Goal: Task Accomplishment & Management: Use online tool/utility

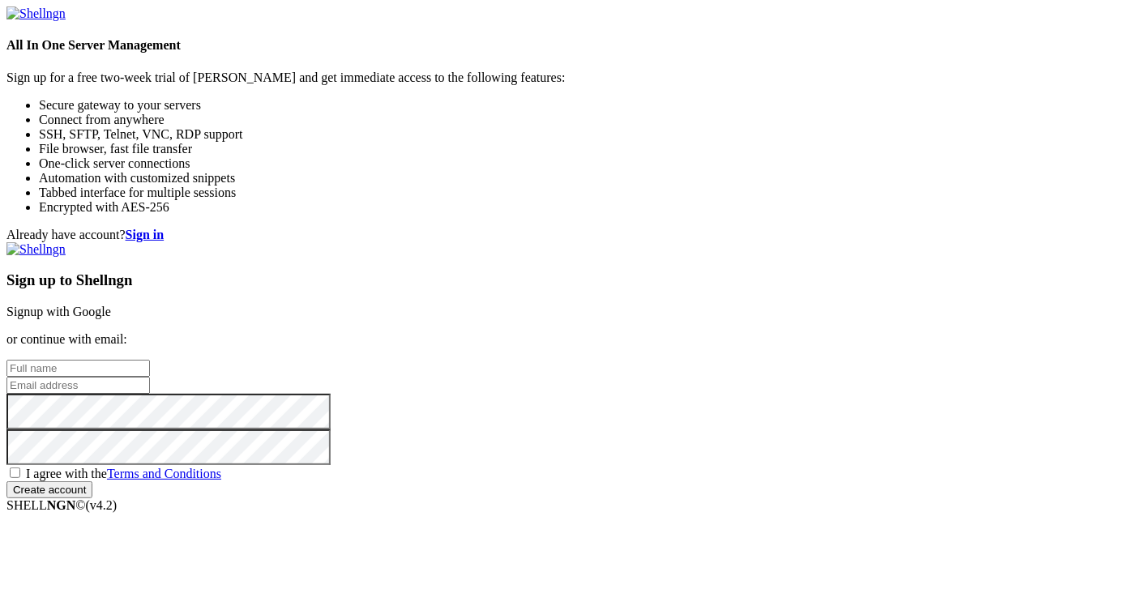
click at [150, 360] on input "text" at bounding box center [77, 368] width 143 height 17
type input "[PERSON_NAME]"
click at [150, 377] on input "email" at bounding box center [77, 385] width 143 height 17
type input "[PERSON_NAME][EMAIL_ADDRESS][DOMAIN_NAME]"
click at [221, 467] on span "I agree with the Terms and Conditions" at bounding box center [123, 474] width 195 height 14
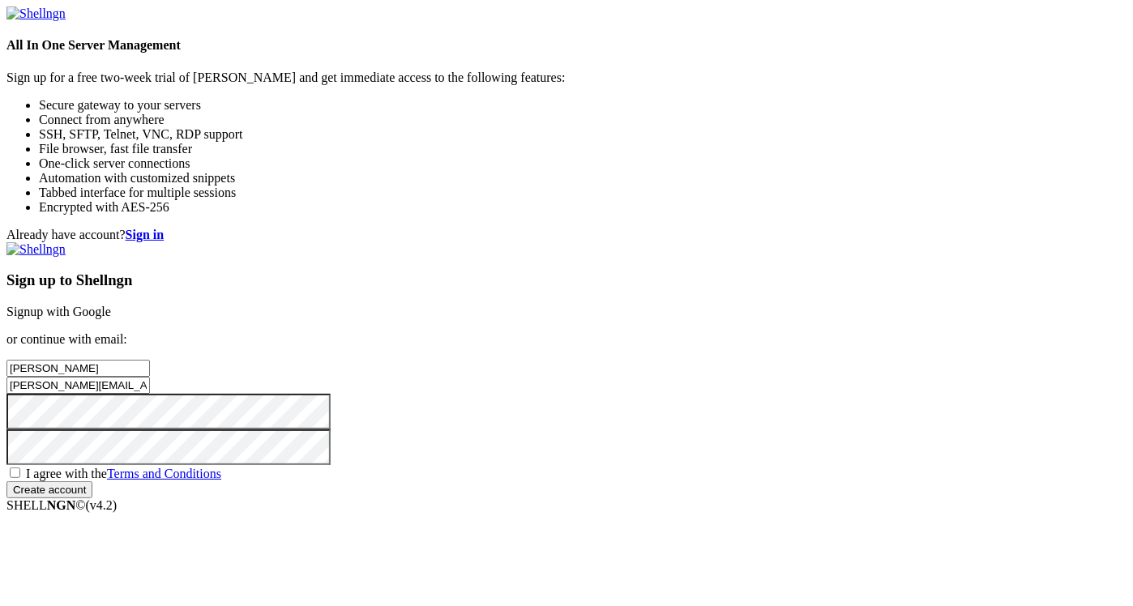
click at [20, 468] on input "I agree with the Terms and Conditions" at bounding box center [15, 473] width 11 height 11
checkbox input "true"
click at [92, 497] on input "Create account" at bounding box center [49, 489] width 86 height 17
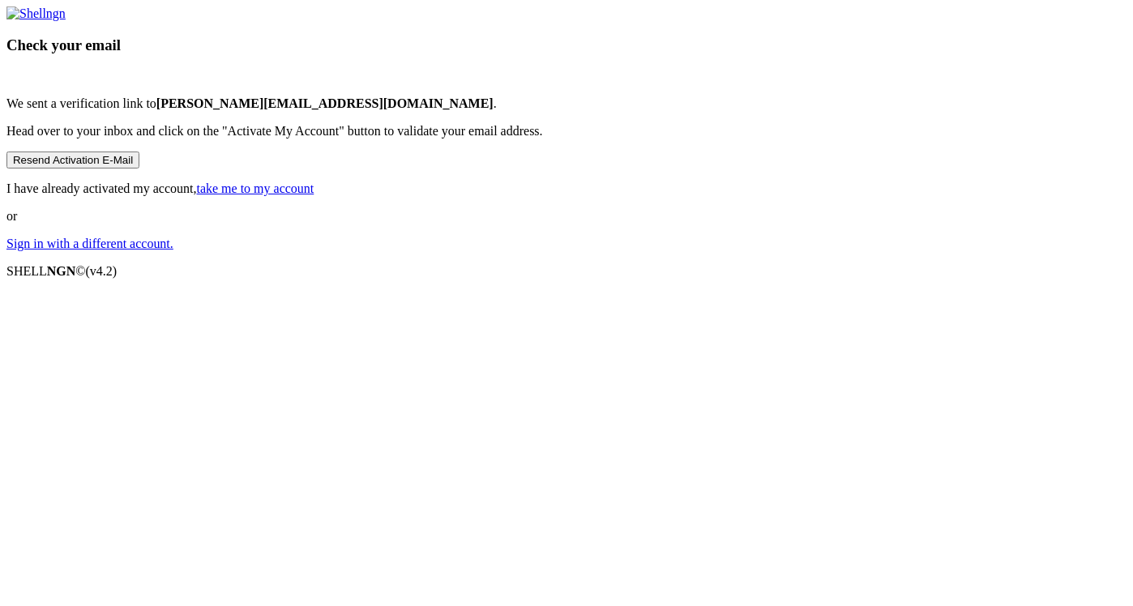
click at [315, 195] on link "take me to my account" at bounding box center [256, 189] width 118 height 14
click at [892, 251] on div "Check your email We sent a verification link to [PERSON_NAME][EMAIL_ADDRESS][DO…" at bounding box center [566, 128] width 1120 height 245
click at [173, 250] on link "Sign in with a different account." at bounding box center [89, 244] width 167 height 14
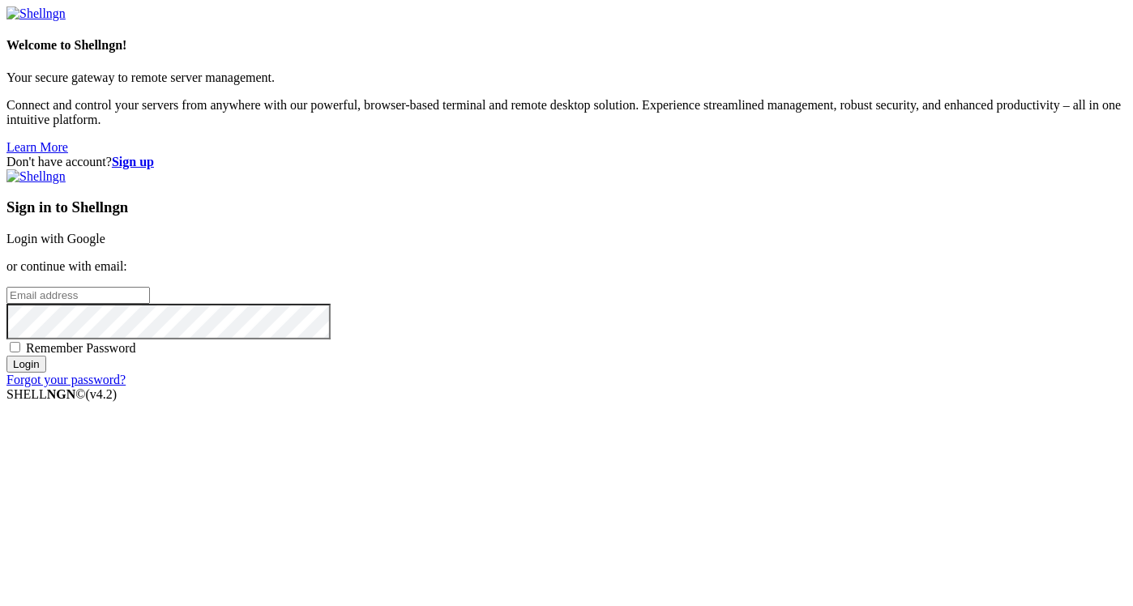
type input "[PERSON_NAME][EMAIL_ADDRESS][DOMAIN_NAME]"
click at [136, 355] on span "Remember Password" at bounding box center [81, 348] width 110 height 14
click at [20, 353] on input "Remember Password" at bounding box center [15, 347] width 11 height 11
checkbox input "true"
click at [46, 373] on input "Login" at bounding box center [26, 364] width 40 height 17
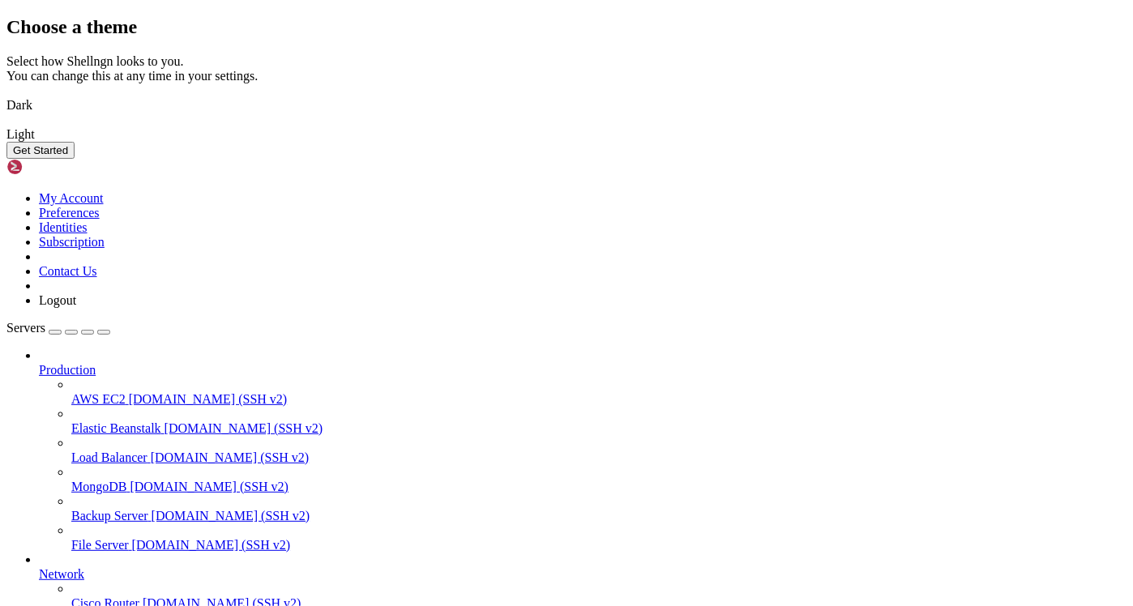
click at [6, 95] on img at bounding box center [6, 95] width 0 height 0
click at [75, 159] on button "Get Started" at bounding box center [40, 150] width 68 height 17
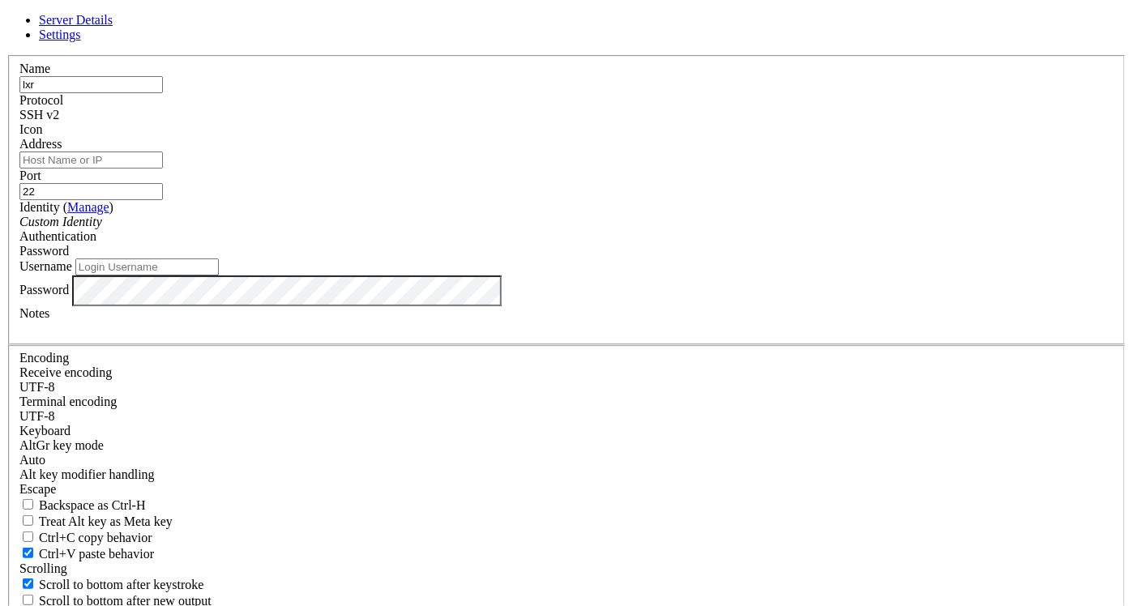
type input "lxr"
click at [163, 169] on input "Address" at bounding box center [90, 160] width 143 height 17
type input "[DOMAIN_NAME]"
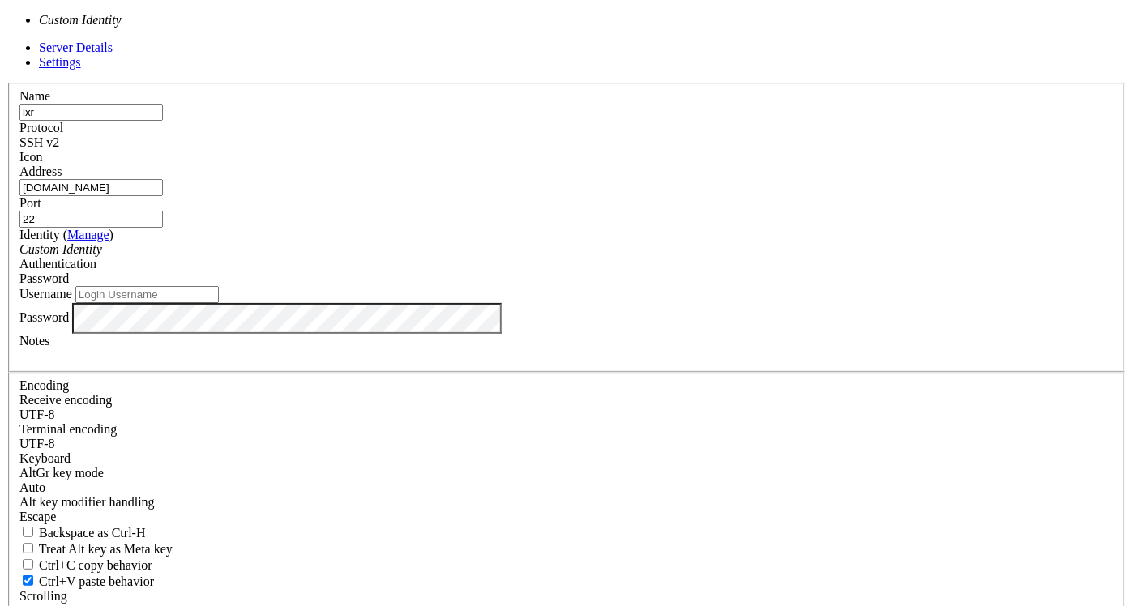
click at [568, 257] on div "Custom Identity" at bounding box center [566, 249] width 1094 height 15
click at [906, 317] on div "Server Details Settings Name lxr Protocol SSH v2 Icon" at bounding box center [566, 376] width 1120 height 670
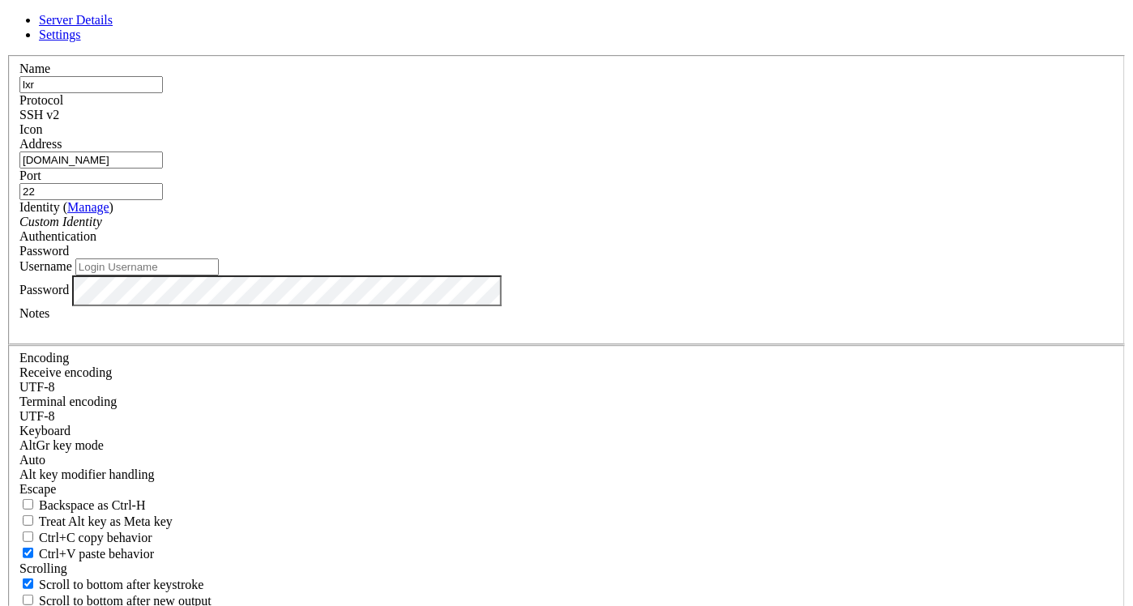
click at [219, 276] on input "Username" at bounding box center [146, 267] width 143 height 17
type input "root"
click at [935, 412] on div "Server Details Settings Name lxr Protocol SSH v2 Icon" at bounding box center [566, 348] width 1120 height 670
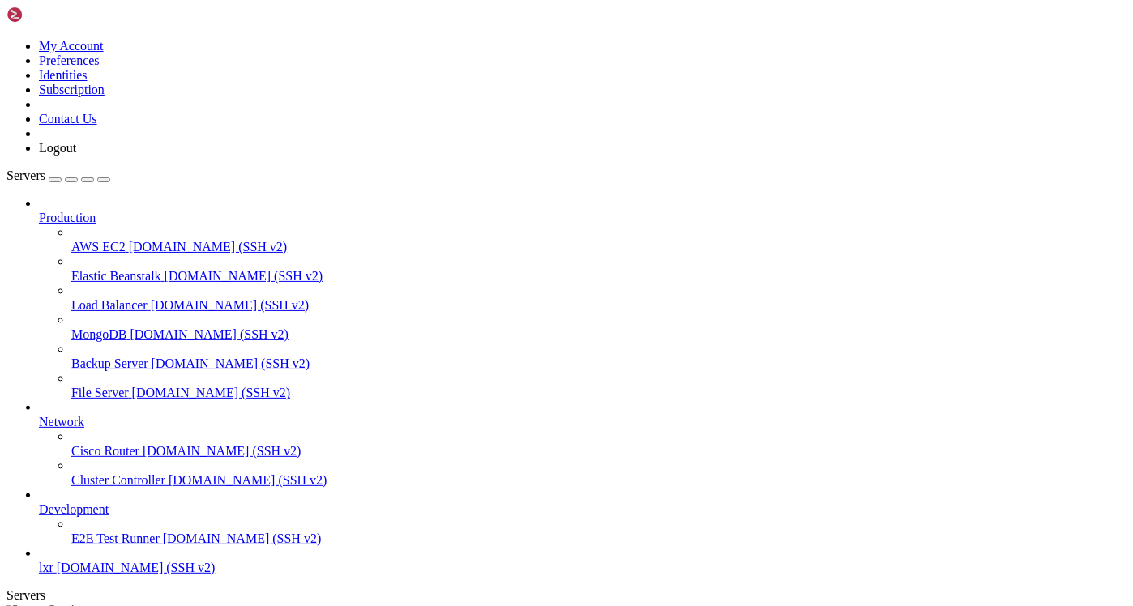
scroll to position [47, 0]
click at [117, 561] on link "lxr [DOMAIN_NAME] (SSH v2)" at bounding box center [583, 568] width 1088 height 15
click at [99, 573] on span "[DOMAIN_NAME] (SSH v2)" at bounding box center [136, 568] width 159 height 14
click at [91, 568] on span "[DOMAIN_NAME] (SSH v2)" at bounding box center [136, 568] width 159 height 14
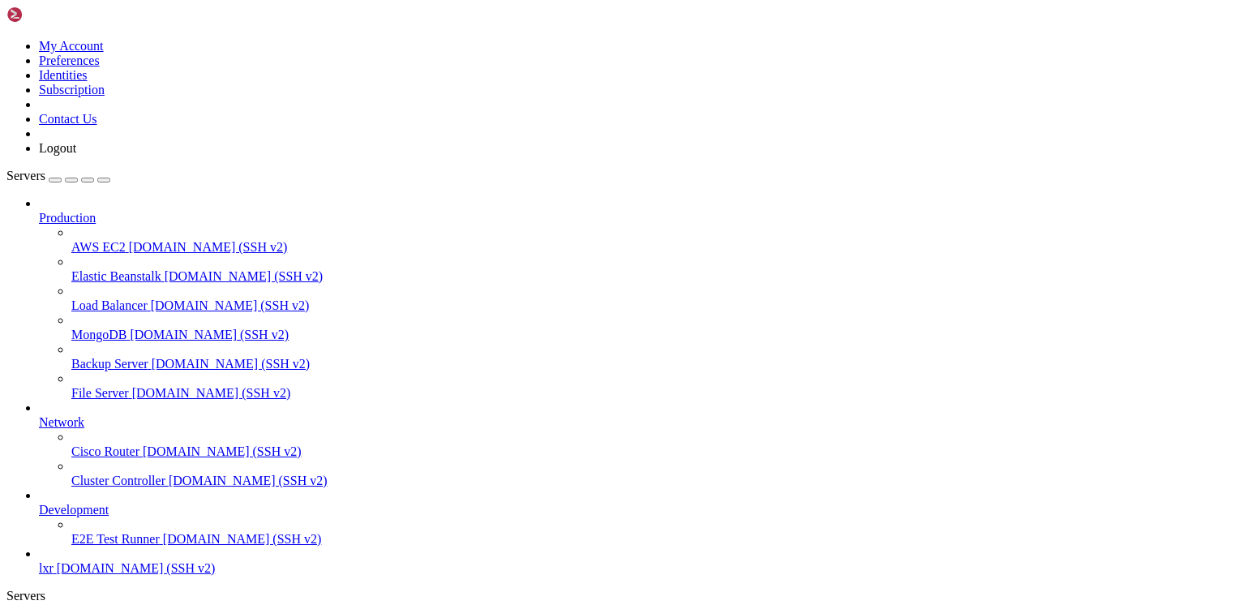
click at [99, 386] on span "File Server" at bounding box center [100, 393] width 58 height 14
click at [113, 386] on span "File Server" at bounding box center [100, 393] width 58 height 14
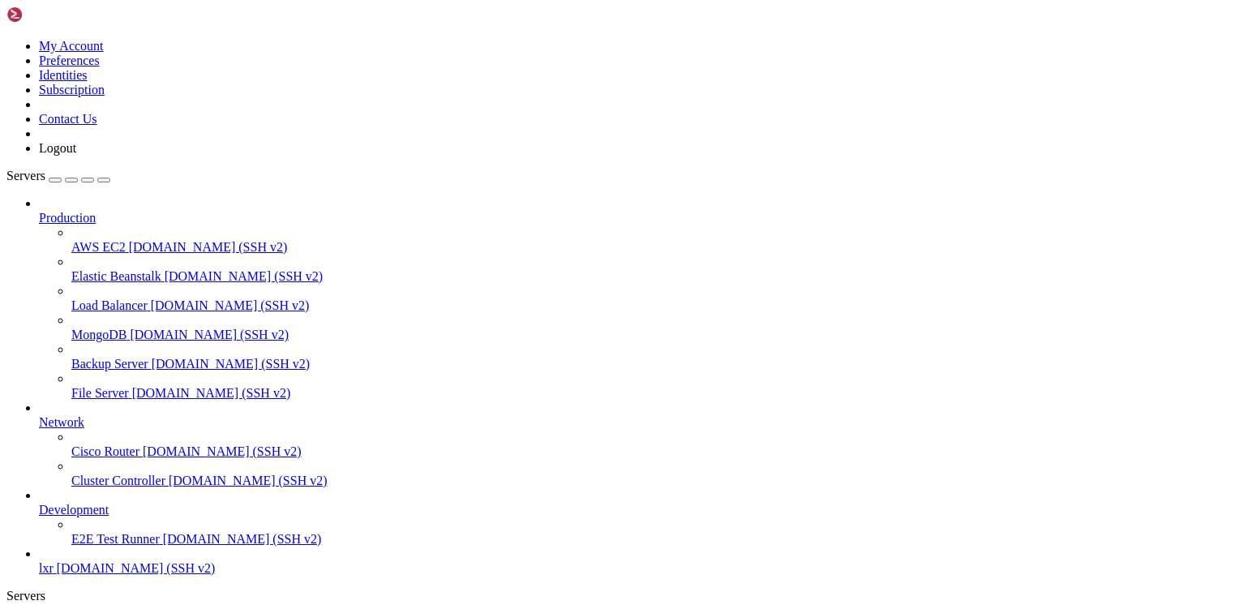
click at [113, 386] on span "File Server" at bounding box center [100, 393] width 58 height 14
